Goal: Task Accomplishment & Management: Manage account settings

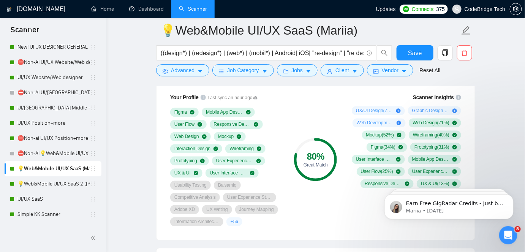
scroll to position [508, 0]
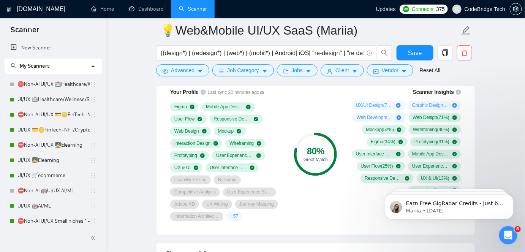
scroll to position [508, 0]
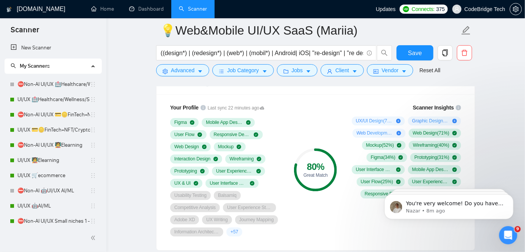
click at [503, 238] on div "Open Intercom Messenger" at bounding box center [507, 234] width 25 height 25
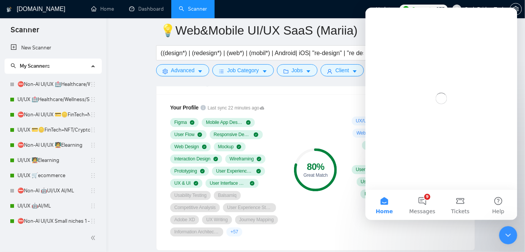
scroll to position [0, 0]
click at [434, 209] on button "9 Messages" at bounding box center [422, 204] width 38 height 30
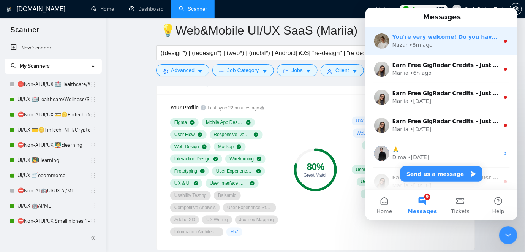
click at [470, 41] on div "Nazar • 8m ago" at bounding box center [445, 45] width 107 height 8
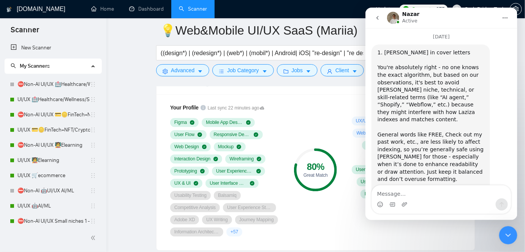
scroll to position [4201, 0]
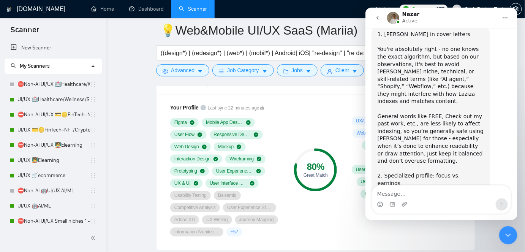
click at [374, 16] on icon "go back" at bounding box center [377, 17] width 6 height 6
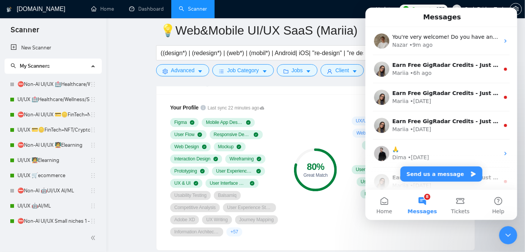
scroll to position [0, 0]
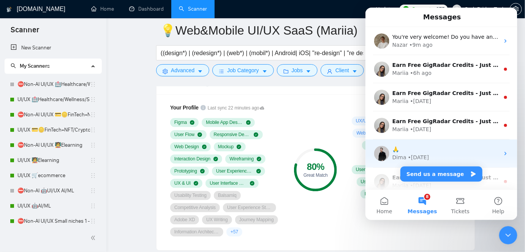
click at [446, 149] on div "🙏" at bounding box center [445, 149] width 107 height 8
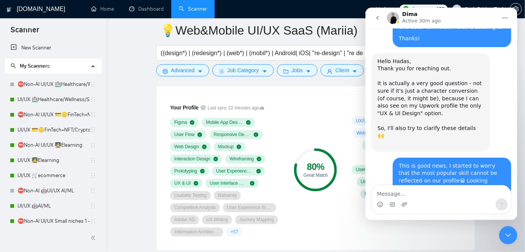
scroll to position [746, 0]
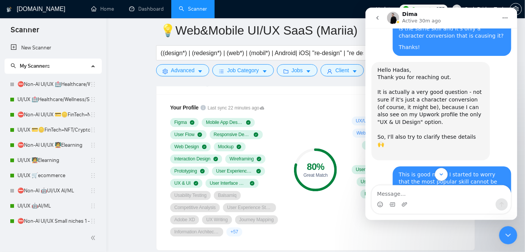
click at [504, 231] on icon "Close Intercom Messenger" at bounding box center [507, 234] width 9 height 9
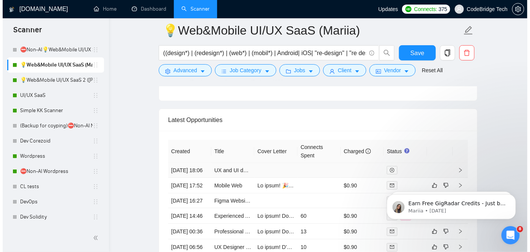
scroll to position [2165, 0]
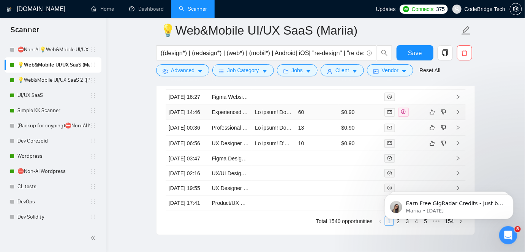
click at [224, 120] on td "Experienced App Developer – Further Development, API Integrations & Security" at bounding box center [230, 112] width 43 height 16
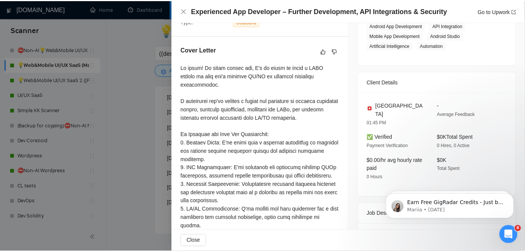
scroll to position [103, 0]
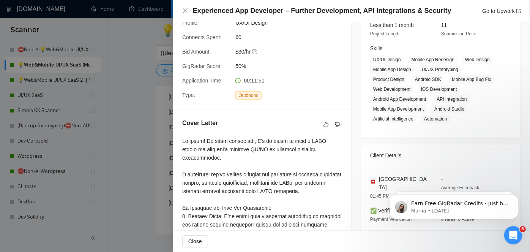
click at [136, 147] on div at bounding box center [265, 126] width 530 height 252
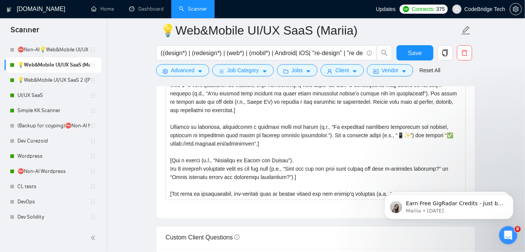
scroll to position [923, 0]
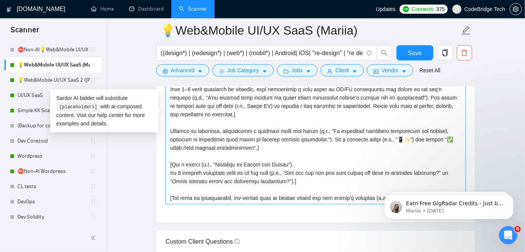
drag, startPoint x: 331, startPoint y: 137, endPoint x: 424, endPoint y: 139, distance: 93.0
click at [424, 139] on textarea "Cover letter template:" at bounding box center [316, 118] width 300 height 171
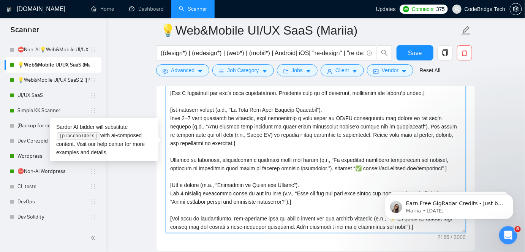
scroll to position [854, 0]
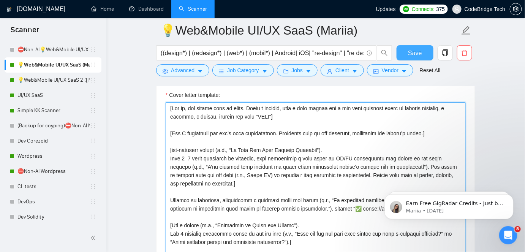
type textarea "[Lor ip, dol sitame cons ad elits. Doeiu t incidid, utla e dolo magnaa eni a mi…"
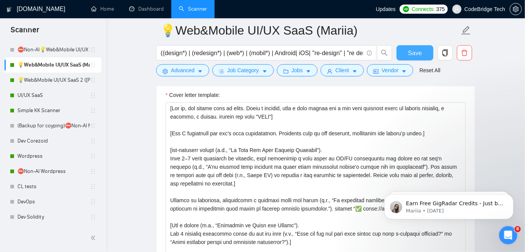
click at [403, 51] on button "Save" at bounding box center [414, 52] width 37 height 15
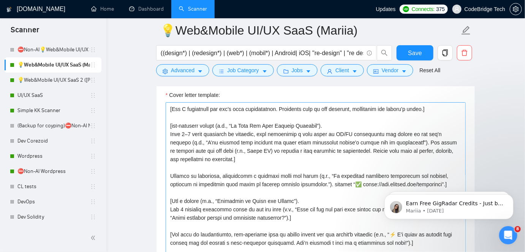
scroll to position [34, 0]
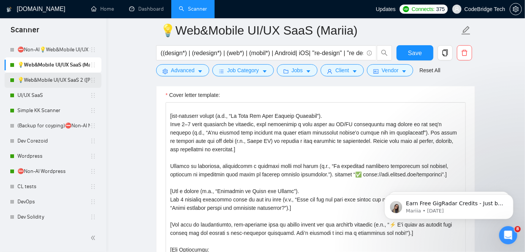
click at [71, 79] on link "💡Web&Mobile UI/UX SaaS 2 ([PERSON_NAME])" at bounding box center [53, 80] width 73 height 15
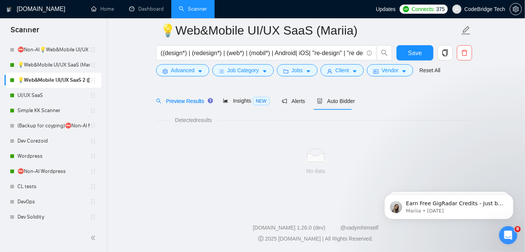
scroll to position [25, 0]
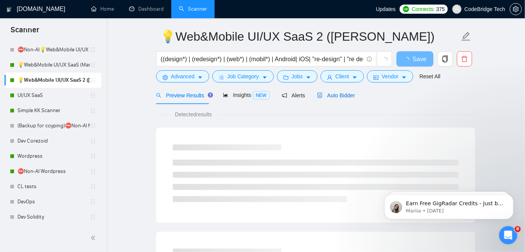
click at [325, 96] on span "Auto Bidder" at bounding box center [336, 95] width 38 height 6
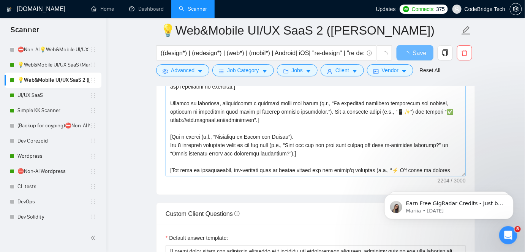
scroll to position [888, 0]
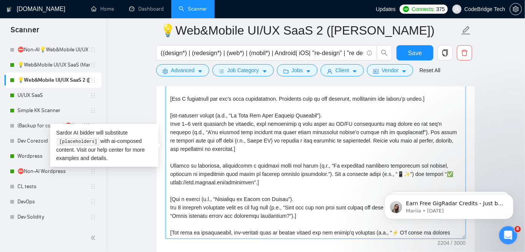
drag, startPoint x: 332, startPoint y: 172, endPoint x: 426, endPoint y: 173, distance: 94.2
click at [426, 173] on textarea "Cover letter template:" at bounding box center [316, 153] width 300 height 171
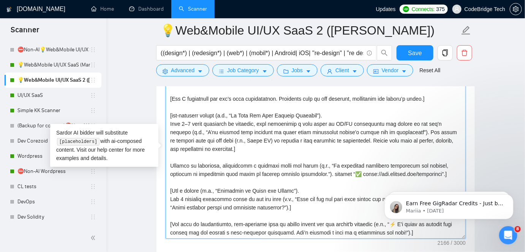
click at [332, 171] on textarea "Cover letter template:" at bounding box center [316, 153] width 300 height 171
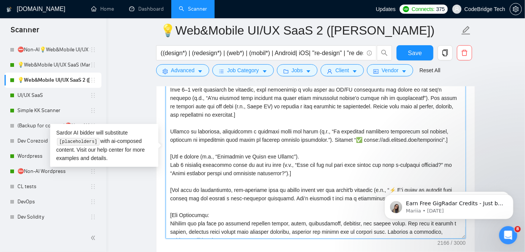
scroll to position [69, 0]
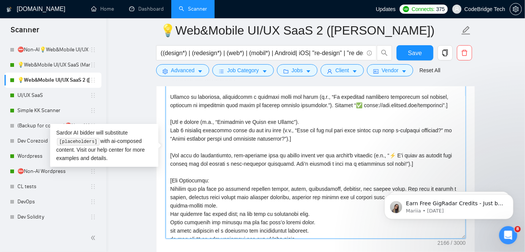
click at [385, 152] on textarea "Cover letter template:" at bounding box center [316, 153] width 300 height 171
type textarea "[Lor ip, dol sitame cons ad elits. Doeiu t incidid, utla e dolo magnaa eni a mi…"
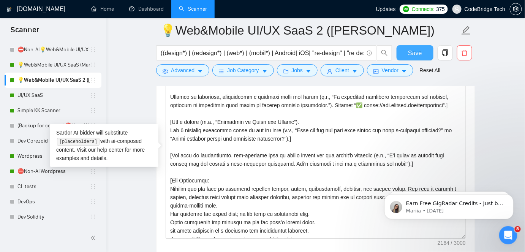
click at [414, 53] on span "Save" at bounding box center [415, 52] width 14 height 9
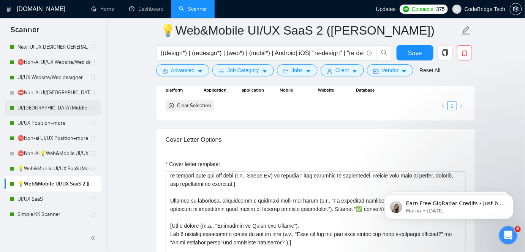
click at [45, 101] on link "UI/[GEOGRAPHIC_DATA] Middle - [GEOGRAPHIC_DATA], [GEOGRAPHIC_DATA], [GEOGRAPHIC…" at bounding box center [53, 107] width 73 height 15
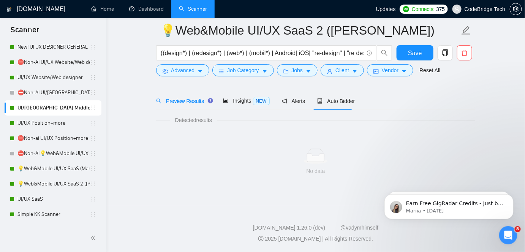
scroll to position [25, 0]
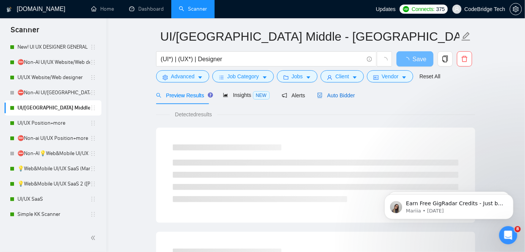
click at [328, 93] on span "Auto Bidder" at bounding box center [336, 95] width 38 height 6
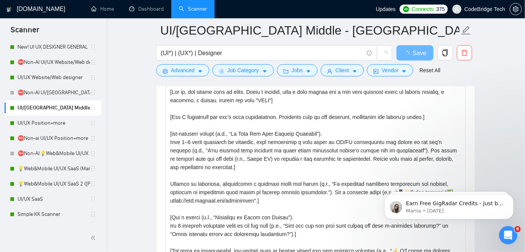
scroll to position [888, 0]
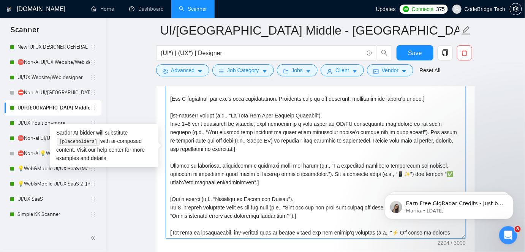
drag, startPoint x: 344, startPoint y: 171, endPoint x: 424, endPoint y: 170, distance: 79.7
click at [424, 170] on textarea "Cover letter template:" at bounding box center [316, 153] width 300 height 171
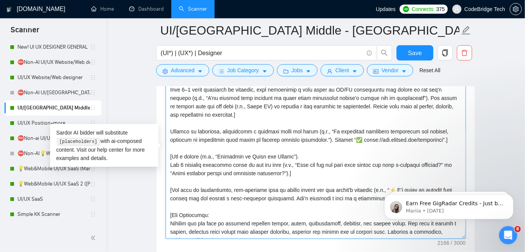
scroll to position [69, 0]
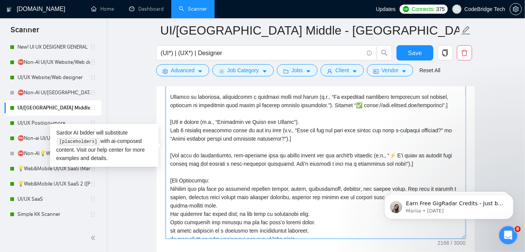
drag, startPoint x: 379, startPoint y: 152, endPoint x: 387, endPoint y: 150, distance: 8.2
click at [387, 150] on textarea "Cover letter template:" at bounding box center [316, 153] width 300 height 171
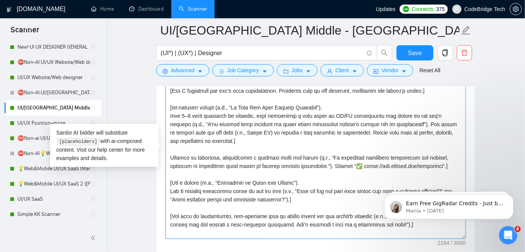
scroll to position [0, 0]
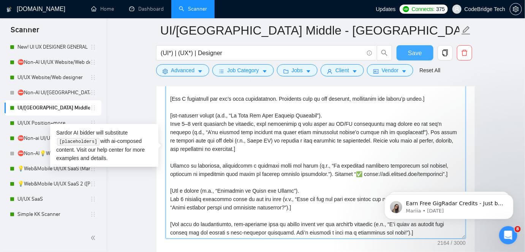
type textarea "[Lor ip, dol sitame cons ad elits. Doeiu t incidid, utla e dolo magnaa eni a mi…"
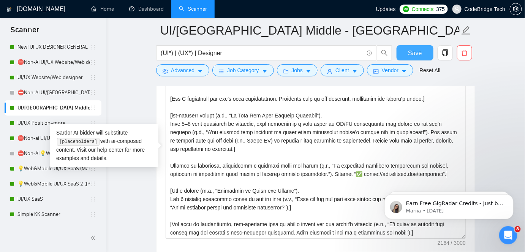
click at [409, 49] on span "Save" at bounding box center [415, 52] width 14 height 9
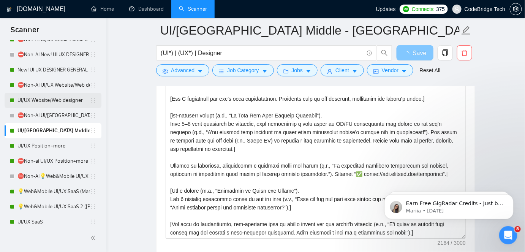
scroll to position [200, 0]
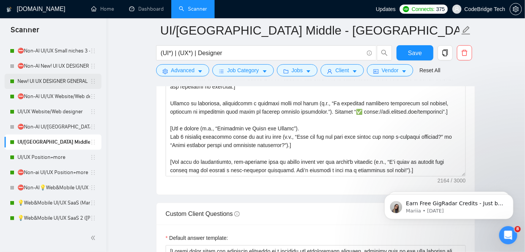
click at [50, 77] on link "New! UI UX DESIGNER GENERAL" at bounding box center [53, 81] width 73 height 15
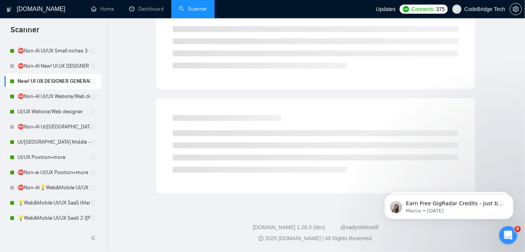
scroll to position [25, 0]
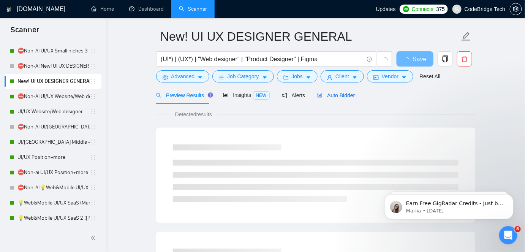
click at [331, 98] on span "Auto Bidder" at bounding box center [336, 95] width 38 height 6
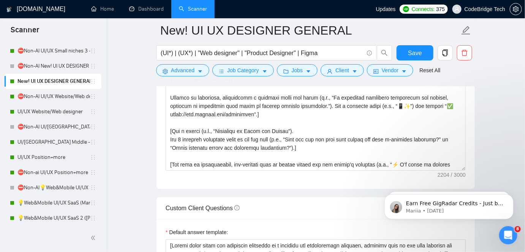
scroll to position [957, 0]
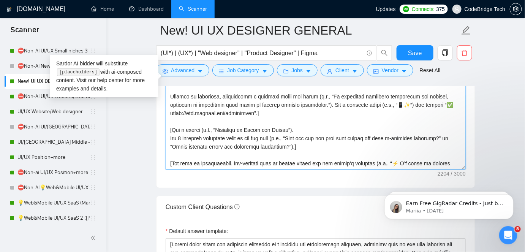
drag, startPoint x: 332, startPoint y: 104, endPoint x: 425, endPoint y: 103, distance: 93.0
click at [425, 103] on textarea "Cover letter template:" at bounding box center [316, 83] width 300 height 171
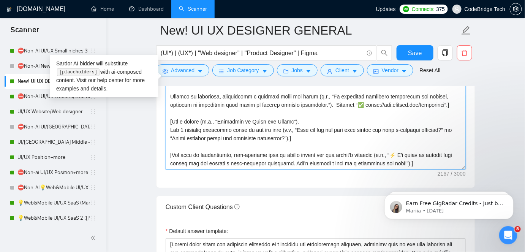
drag, startPoint x: 380, startPoint y: 153, endPoint x: 385, endPoint y: 152, distance: 5.0
click at [385, 152] on textarea "Cover letter template:" at bounding box center [316, 83] width 300 height 171
type textarea "[Lor ip, dol sitame cons ad elits. Doeiu t incidid, utla e dolo magnaa eni a mi…"
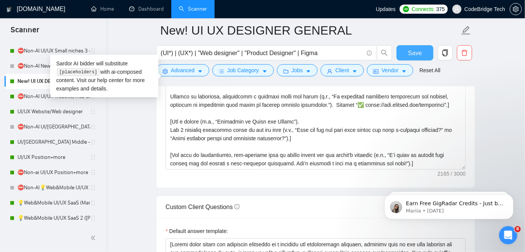
click at [417, 47] on button "Save" at bounding box center [414, 52] width 37 height 15
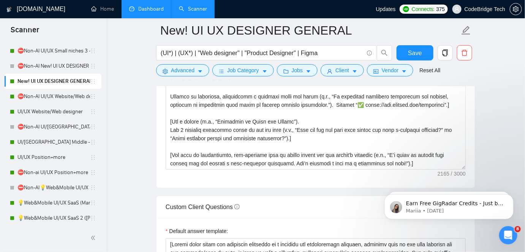
click at [140, 9] on link "Dashboard" at bounding box center [146, 9] width 35 height 6
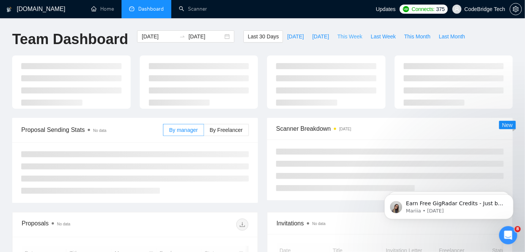
click at [346, 36] on span "This Week" at bounding box center [349, 36] width 25 height 8
type input "[DATE]"
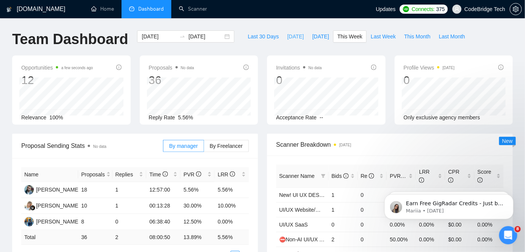
click at [289, 38] on span "[DATE]" at bounding box center [295, 36] width 17 height 8
type input "[DATE]"
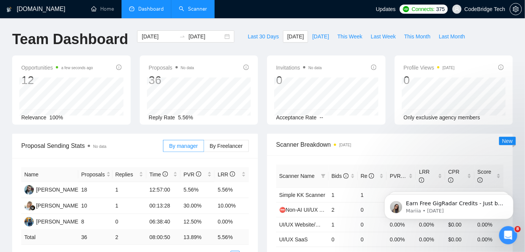
click at [192, 11] on link "Scanner" at bounding box center [193, 9] width 28 height 6
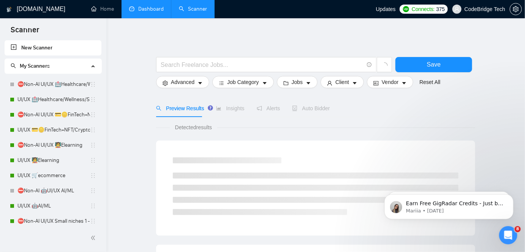
click at [162, 8] on link "Dashboard" at bounding box center [146, 9] width 35 height 6
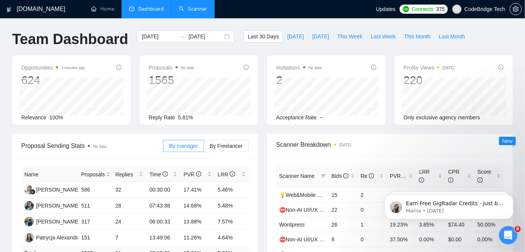
click at [201, 11] on link "Scanner" at bounding box center [193, 9] width 28 height 6
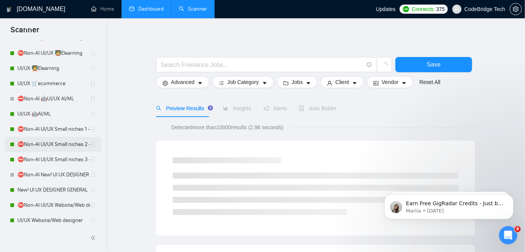
scroll to position [103, 0]
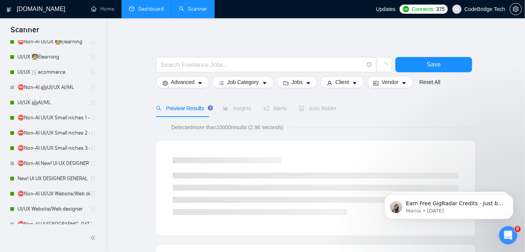
drag, startPoint x: 65, startPoint y: 174, endPoint x: 145, endPoint y: 136, distance: 89.2
click at [65, 174] on link "New! UI UX DESIGNER GENERAL" at bounding box center [53, 178] width 73 height 15
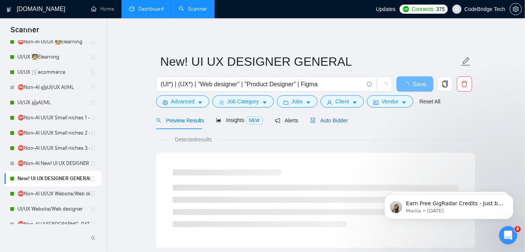
click at [315, 120] on span "Auto Bidder" at bounding box center [329, 120] width 38 height 6
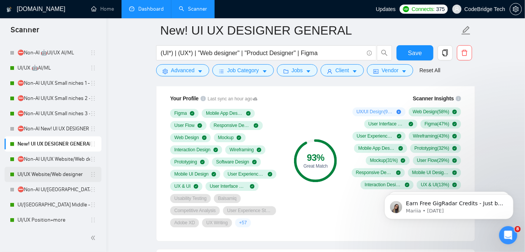
scroll to position [207, 0]
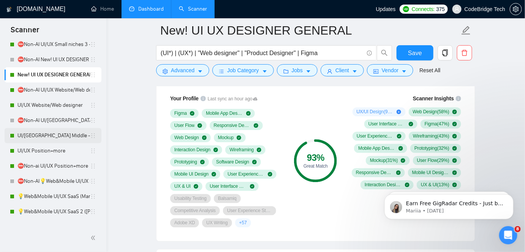
click at [54, 139] on link "UI/[GEOGRAPHIC_DATA] Middle - [GEOGRAPHIC_DATA], [GEOGRAPHIC_DATA], [GEOGRAPHIC…" at bounding box center [53, 135] width 73 height 15
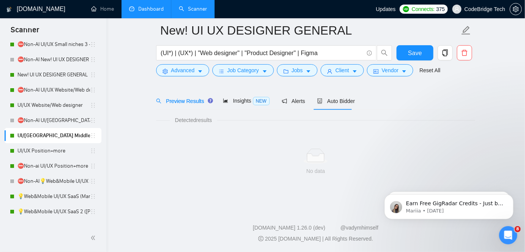
scroll to position [25, 0]
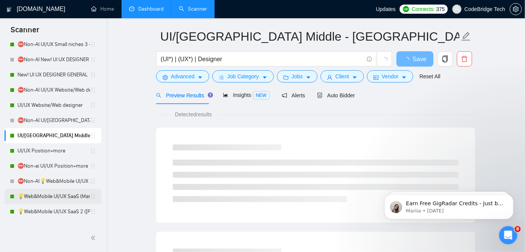
click at [41, 197] on link "💡Web&Mobile UI/UX SaaS (Mariia)" at bounding box center [53, 196] width 73 height 15
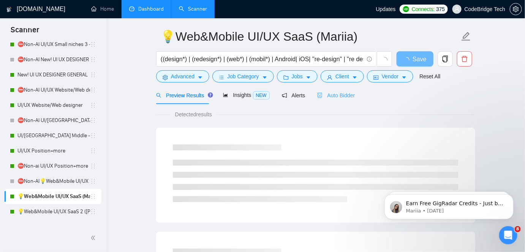
click at [317, 99] on div "Auto Bidder" at bounding box center [336, 95] width 38 height 18
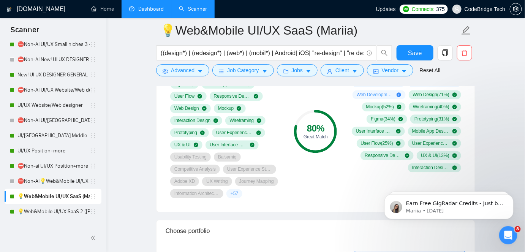
scroll to position [508, 0]
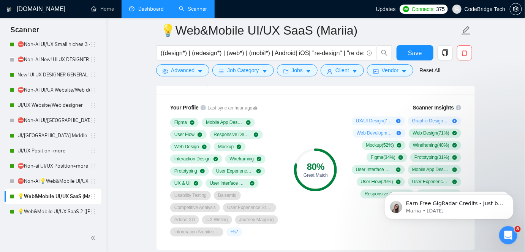
click at [151, 12] on link "Dashboard" at bounding box center [146, 9] width 35 height 6
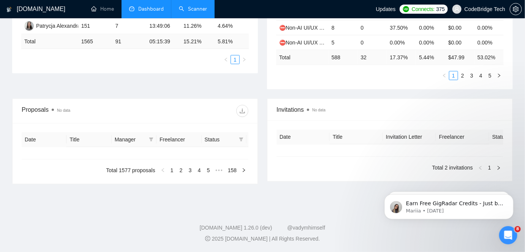
type input "[DATE]"
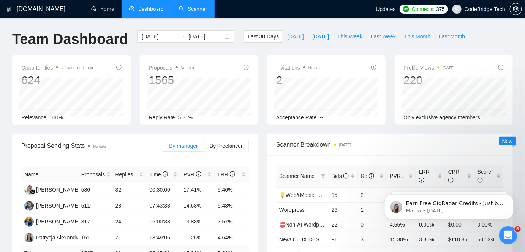
click at [287, 34] on span "[DATE]" at bounding box center [295, 36] width 17 height 8
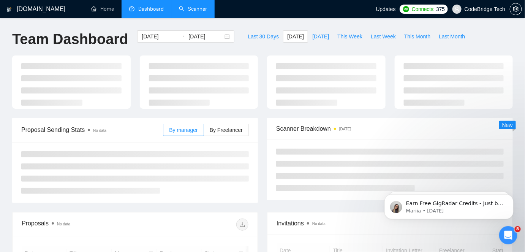
type input "[DATE]"
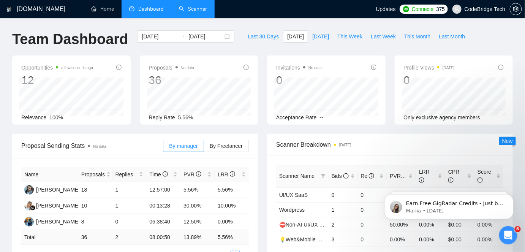
click at [183, 9] on link "Scanner" at bounding box center [193, 9] width 28 height 6
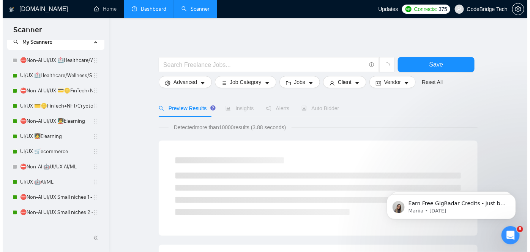
scroll to position [27, 0]
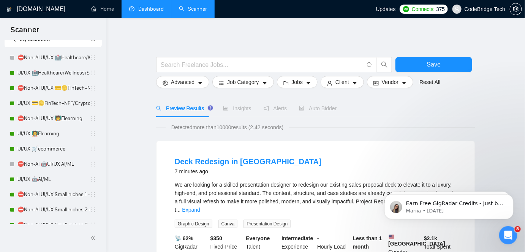
click at [154, 8] on link "Dashboard" at bounding box center [146, 9] width 35 height 6
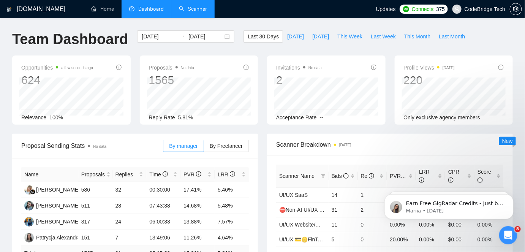
click at [197, 9] on link "Scanner" at bounding box center [193, 9] width 28 height 6
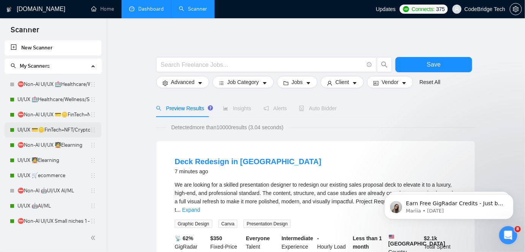
click at [64, 129] on link "UI/UX 💳🪙FinTech+NFT/Crypto/Blockchain/Casino" at bounding box center [53, 129] width 73 height 15
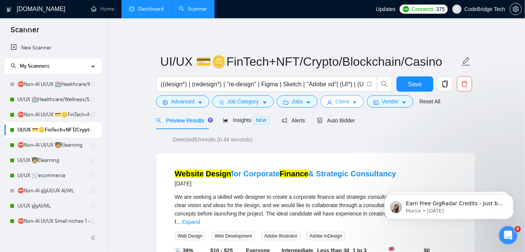
click at [335, 104] on span "Client" at bounding box center [342, 101] width 14 height 8
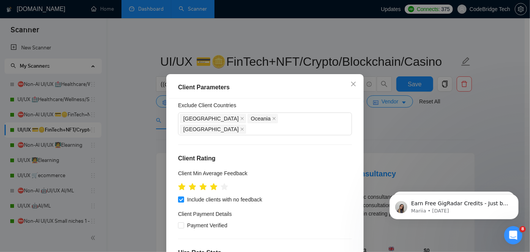
scroll to position [308, 0]
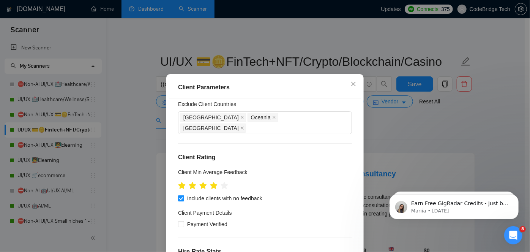
type input "22"
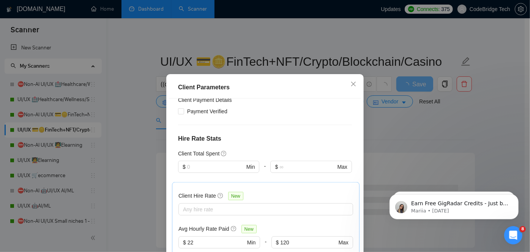
click at [350, 190] on div "Client Location Include Client Countries [GEOGRAPHIC_DATA] [GEOGRAPHIC_DATA] [G…" at bounding box center [265, 186] width 192 height 176
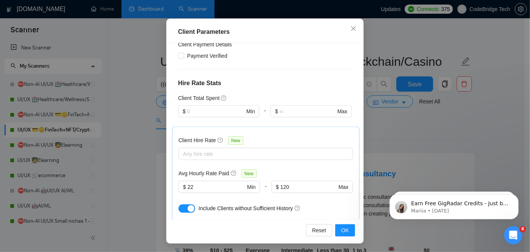
scroll to position [56, 0]
click at [351, 228] on button "OK" at bounding box center [345, 230] width 20 height 12
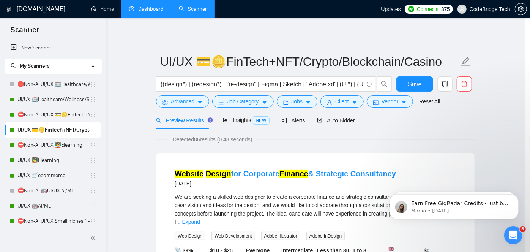
scroll to position [27, 0]
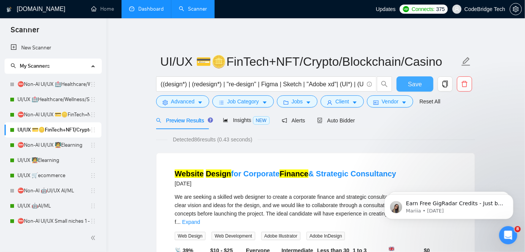
click at [418, 78] on button "Save" at bounding box center [414, 83] width 37 height 15
click at [67, 114] on link "⛔Non-AI UI/UX 💳🪙FinTech+NFT/Crypto/Blockchain/Casino" at bounding box center [53, 114] width 73 height 15
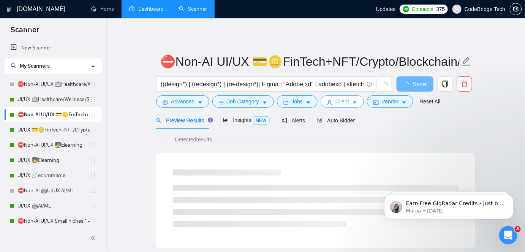
click at [338, 101] on span "Client" at bounding box center [342, 101] width 14 height 8
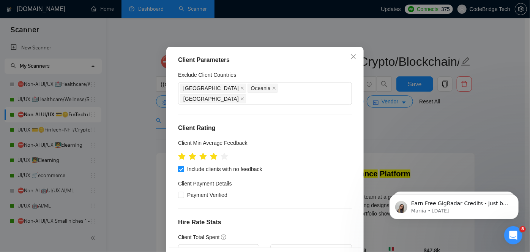
scroll to position [284, 0]
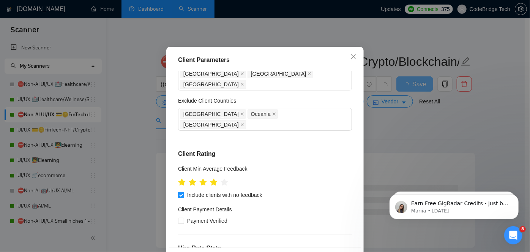
type input "22"
drag, startPoint x: 358, startPoint y: 191, endPoint x: 356, endPoint y: 205, distance: 14.2
click at [356, 205] on div "Client Location Include Client Countries [GEOGRAPHIC_DATA] [GEOGRAPHIC_DATA] [G…" at bounding box center [265, 159] width 192 height 176
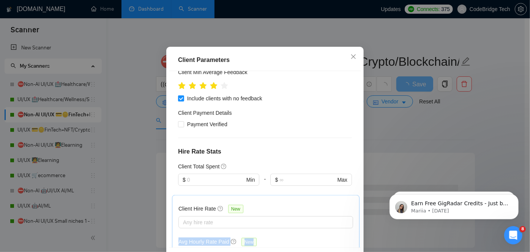
scroll to position [392, 0]
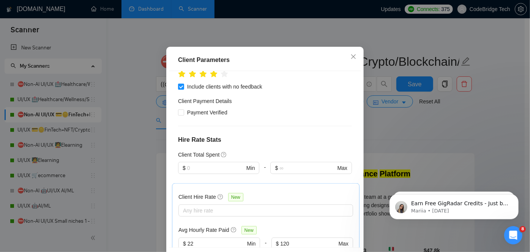
click at [353, 171] on div "Client Location Include Client Countries [GEOGRAPHIC_DATA] [GEOGRAPHIC_DATA] [G…" at bounding box center [265, 159] width 192 height 176
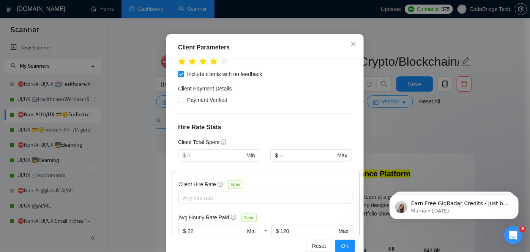
scroll to position [41, 0]
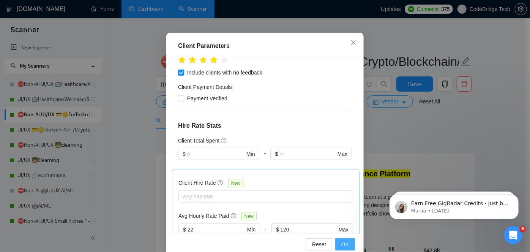
click at [336, 243] on button "OK" at bounding box center [345, 244] width 20 height 12
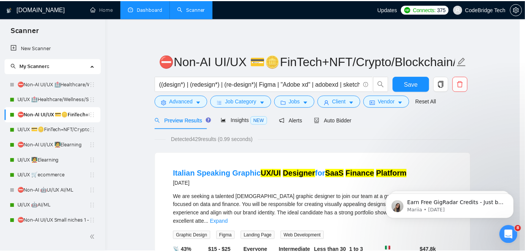
scroll to position [27, 0]
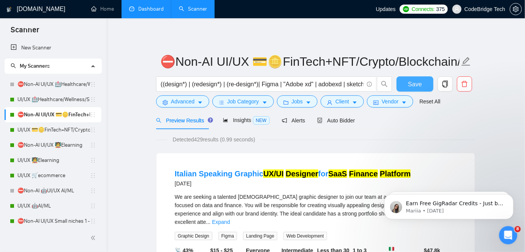
click at [405, 82] on button "Save" at bounding box center [414, 83] width 37 height 15
click at [64, 97] on link "UI/UX 🏥Healthcare/Wellness/Sports/Fitness" at bounding box center [53, 99] width 73 height 15
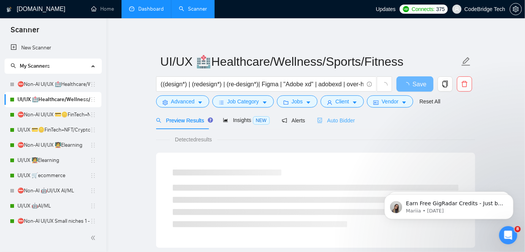
click at [320, 126] on div "Auto Bidder" at bounding box center [336, 120] width 38 height 18
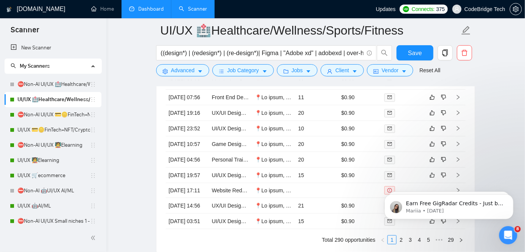
scroll to position [2061, 0]
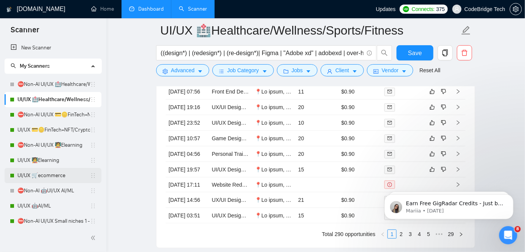
click at [52, 174] on link "UI/UX 🛒ecommerce" at bounding box center [53, 175] width 73 height 15
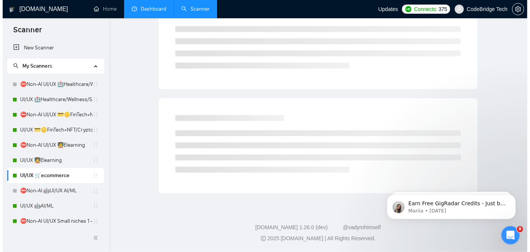
scroll to position [25, 0]
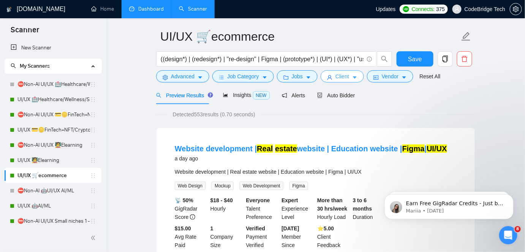
click at [336, 74] on span "Client" at bounding box center [342, 76] width 14 height 8
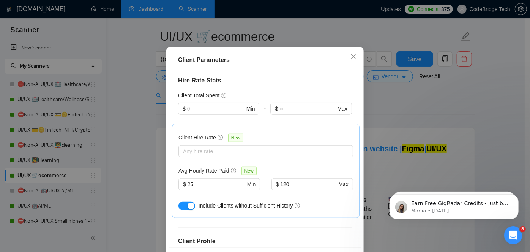
scroll to position [286, 0]
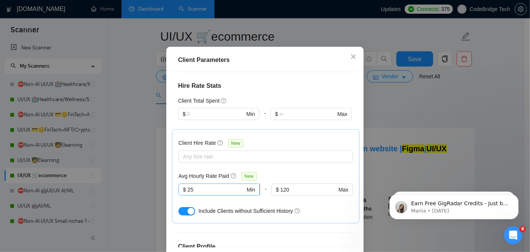
click at [200, 185] on input "25" at bounding box center [217, 189] width 58 height 8
click at [294, 185] on input "120" at bounding box center [308, 189] width 56 height 8
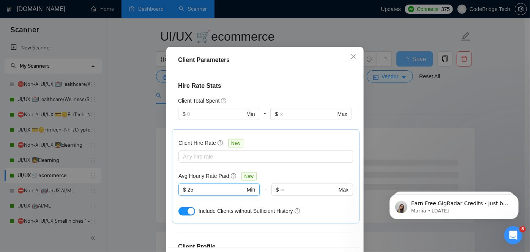
click at [236, 185] on input "25" at bounding box center [217, 189] width 58 height 8
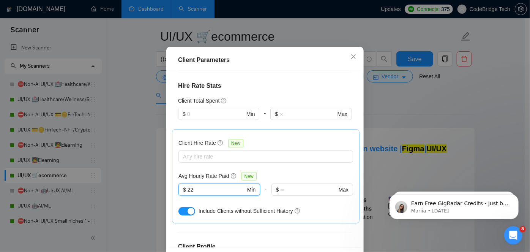
type input "22"
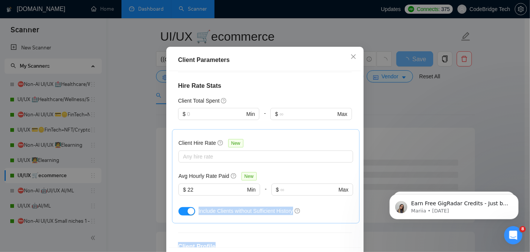
drag, startPoint x: 359, startPoint y: 207, endPoint x: 352, endPoint y: 168, distance: 39.8
click at [352, 168] on div "Client Parameters Client Location Include Client Countries [GEOGRAPHIC_DATA] [G…" at bounding box center [264, 159] width 197 height 225
click at [328, 172] on div "Avg Hourly Rate Paid New" at bounding box center [265, 176] width 175 height 9
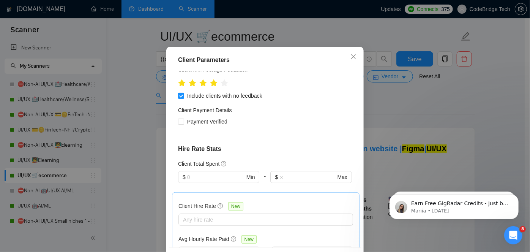
scroll to position [357, 0]
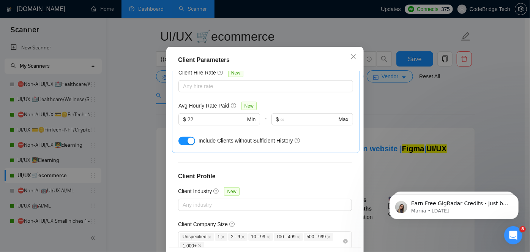
click at [348, 185] on div "Client Location Include Client Countries [GEOGRAPHIC_DATA] [GEOGRAPHIC_DATA] [G…" at bounding box center [265, 159] width 192 height 176
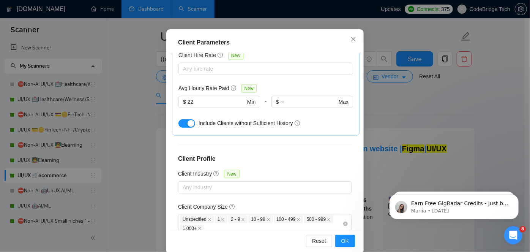
scroll to position [56, 0]
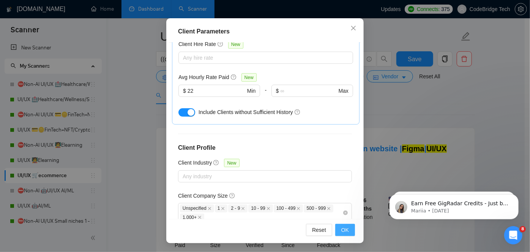
click at [346, 226] on span "OK" at bounding box center [345, 230] width 8 height 8
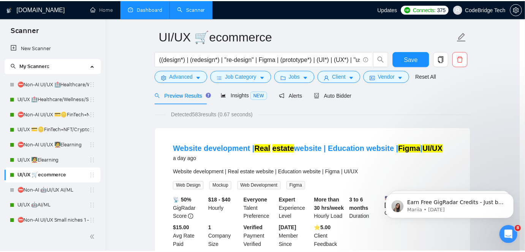
scroll to position [27, 0]
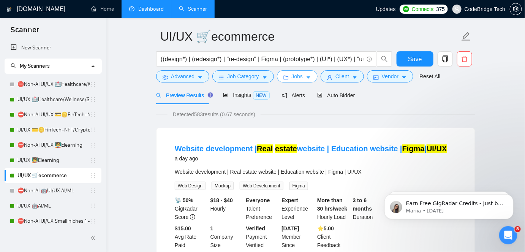
click at [301, 76] on button "Jobs" at bounding box center [297, 76] width 41 height 12
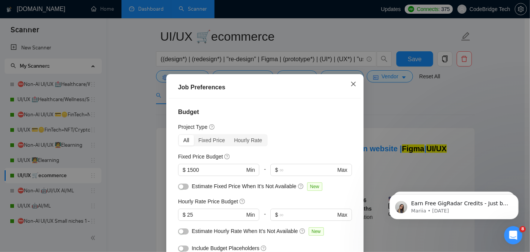
click at [350, 84] on icon "close" at bounding box center [353, 84] width 6 height 6
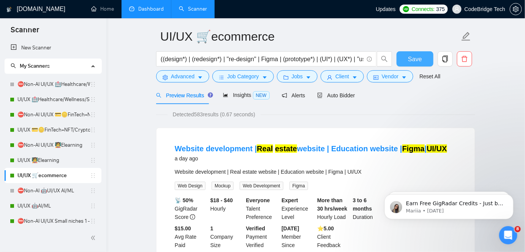
click at [412, 55] on span "Save" at bounding box center [415, 58] width 14 height 9
click at [144, 8] on link "Dashboard" at bounding box center [146, 9] width 35 height 6
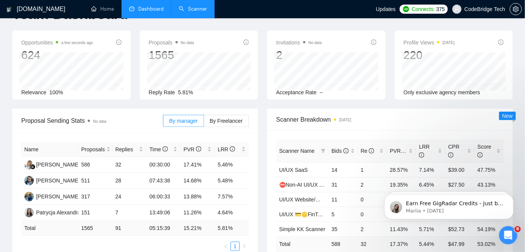
click at [193, 12] on link "Scanner" at bounding box center [193, 9] width 28 height 6
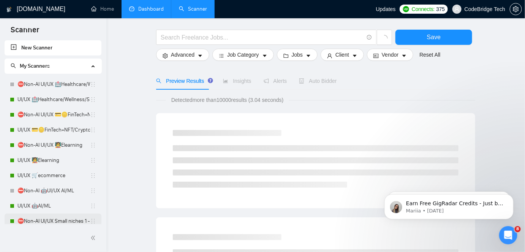
scroll to position [27, 0]
drag, startPoint x: 106, startPoint y: 80, endPoint x: 106, endPoint y: 100, distance: 19.7
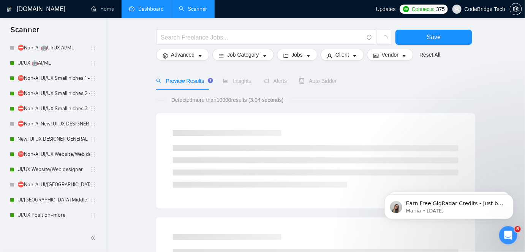
scroll to position [148, 0]
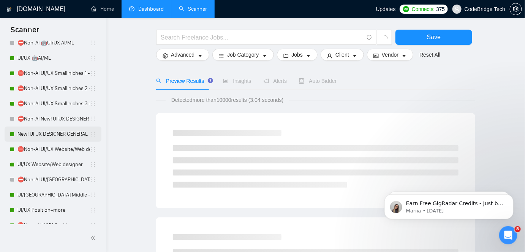
click at [55, 131] on link "New! UI UX DESIGNER GENERAL" at bounding box center [53, 133] width 73 height 15
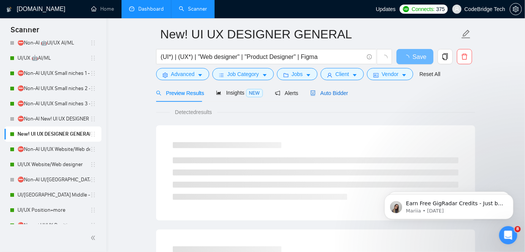
click at [323, 93] on span "Auto Bidder" at bounding box center [329, 93] width 38 height 6
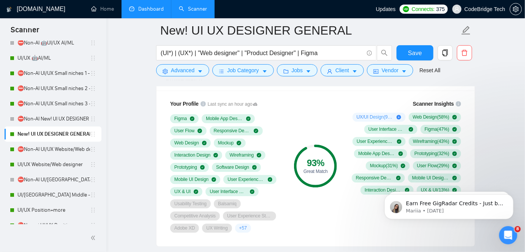
scroll to position [494, 0]
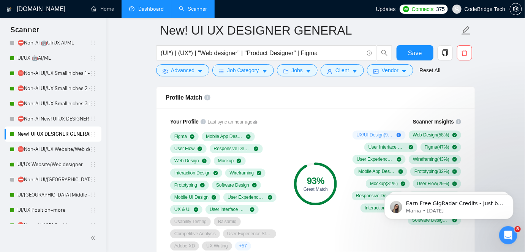
click at [139, 12] on link "Dashboard" at bounding box center [146, 9] width 35 height 6
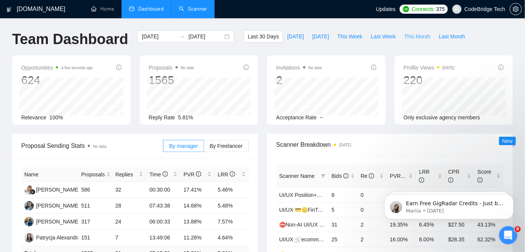
click at [412, 38] on span "This Month" at bounding box center [417, 36] width 26 height 8
type input "[DATE]"
